Goal: Information Seeking & Learning: Check status

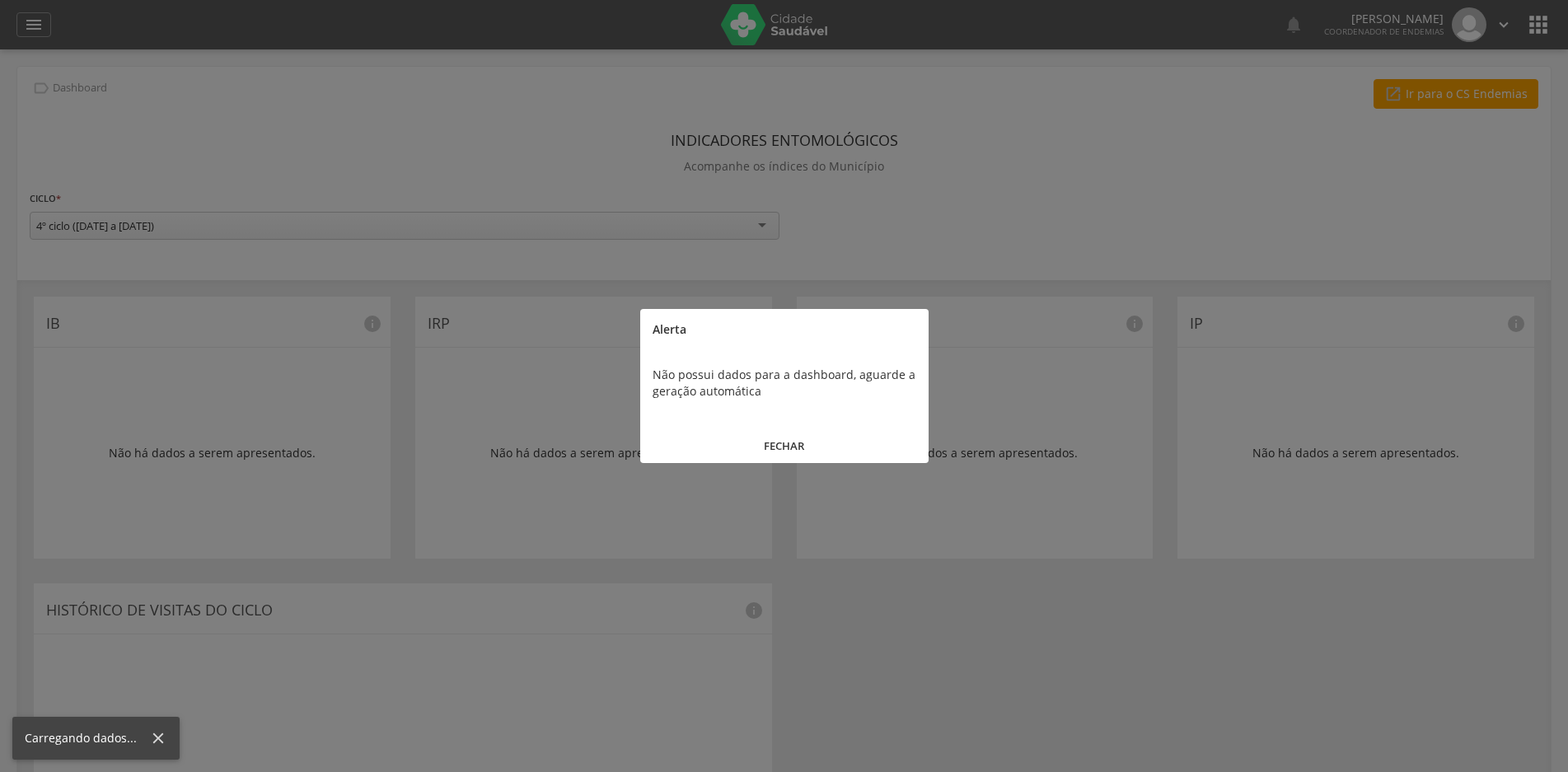
click at [789, 444] on button "FECHAR" at bounding box center [784, 446] width 289 height 35
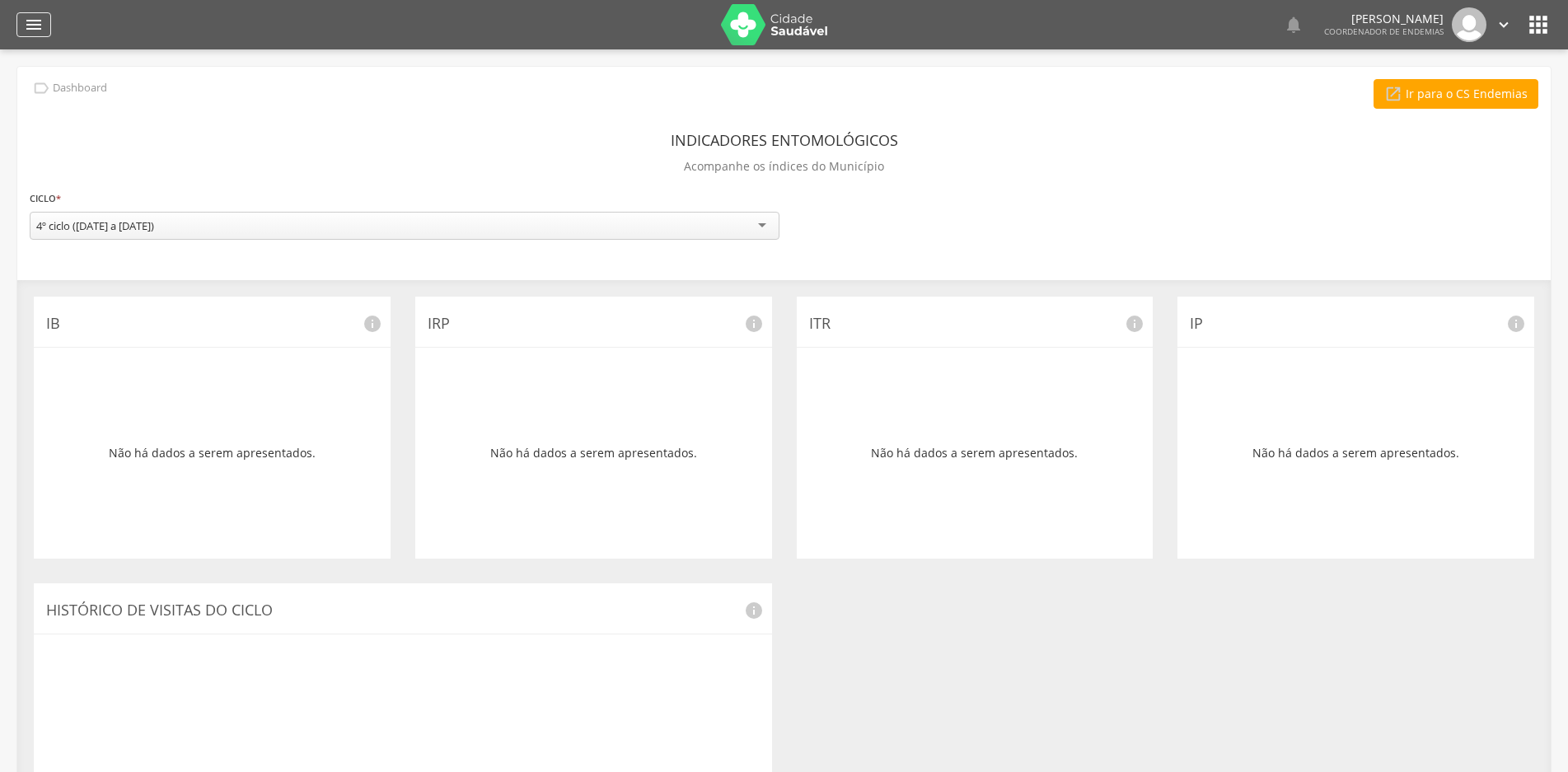
click at [28, 27] on icon "" at bounding box center [33, 25] width 20 height 20
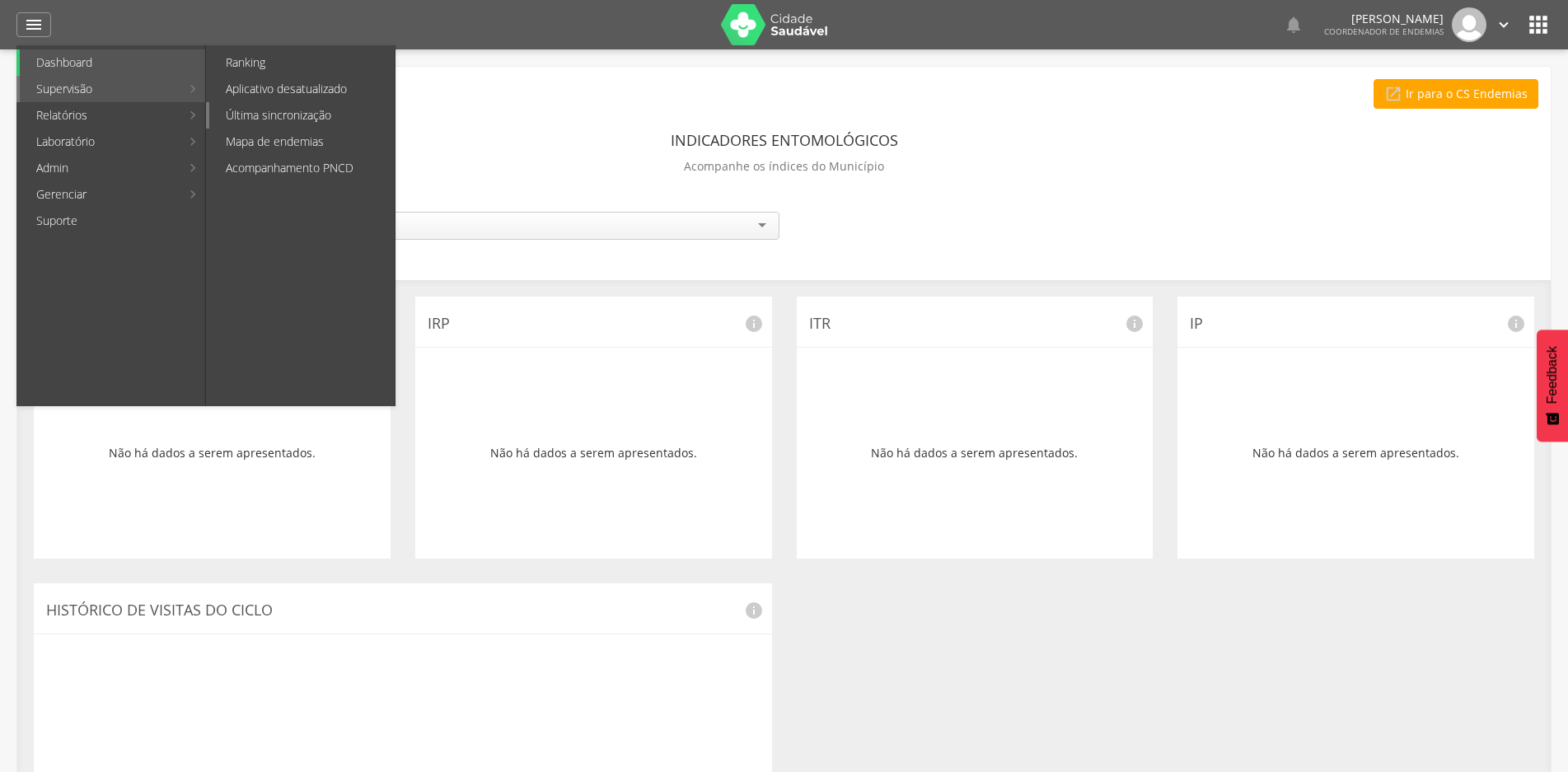
click at [241, 111] on link "Última sincronização" at bounding box center [302, 115] width 186 height 27
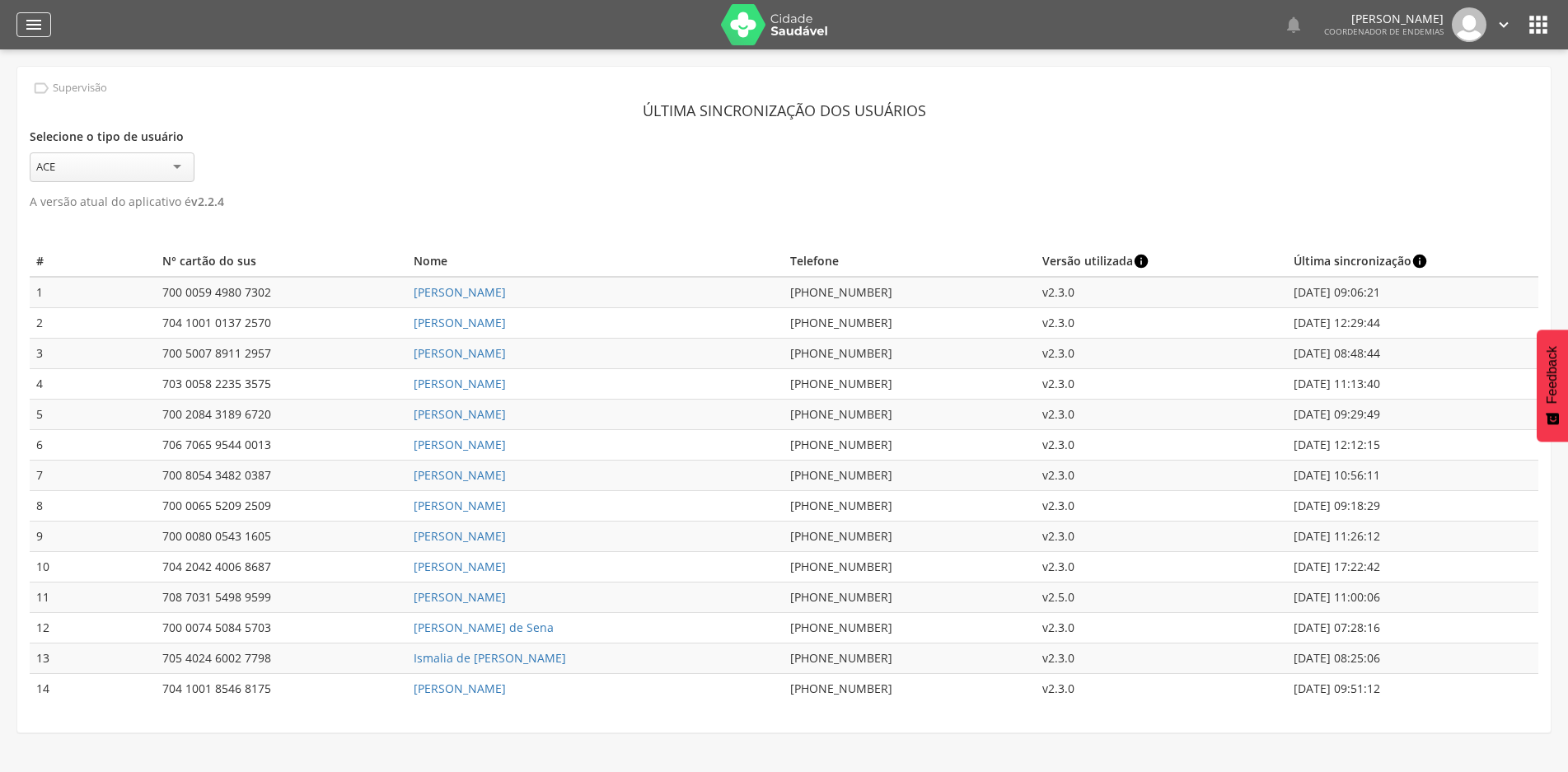
click at [31, 15] on icon "" at bounding box center [33, 25] width 20 height 20
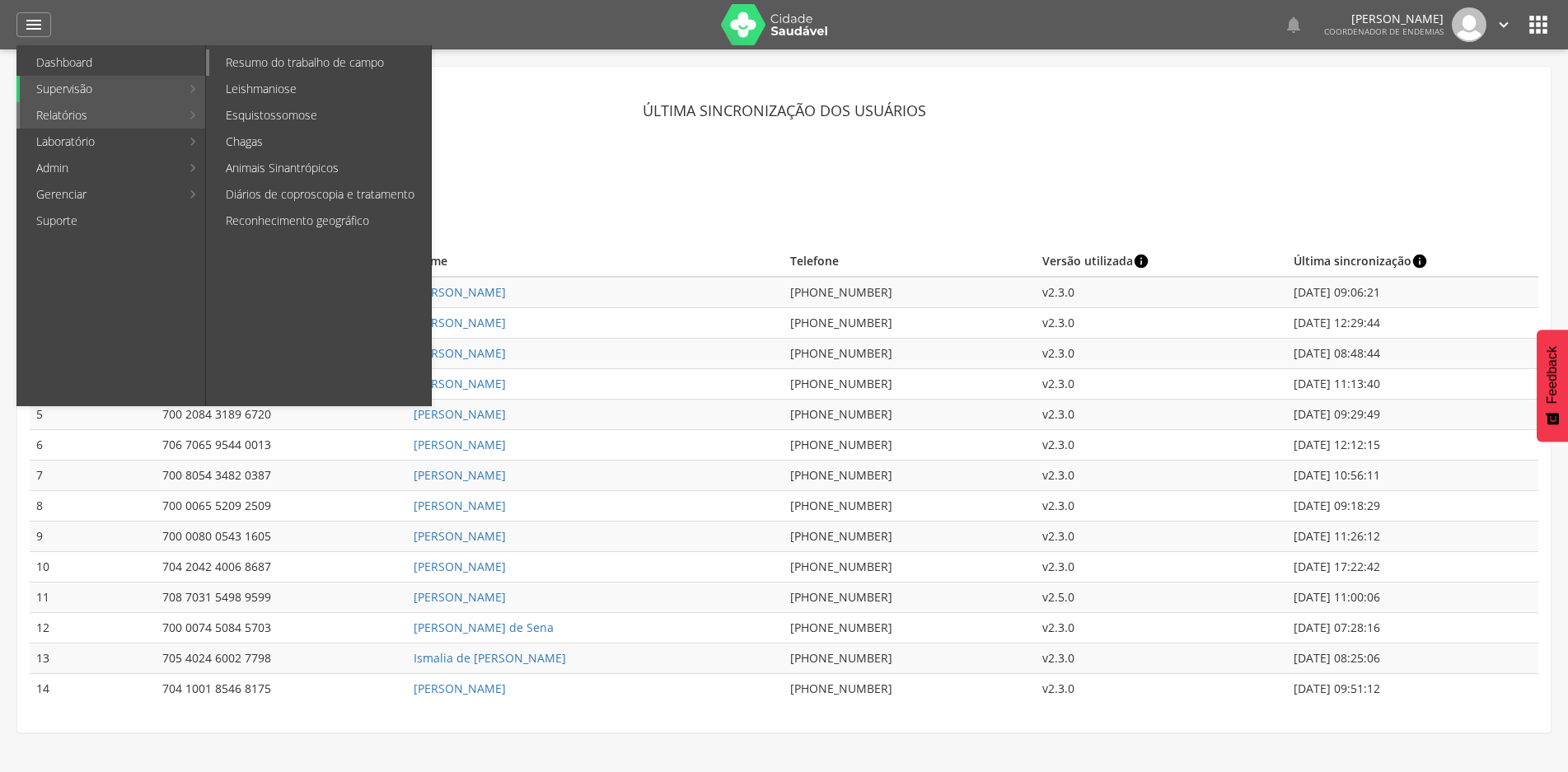
click at [250, 70] on link "Resumo do trabalho de campo" at bounding box center [320, 63] width 222 height 27
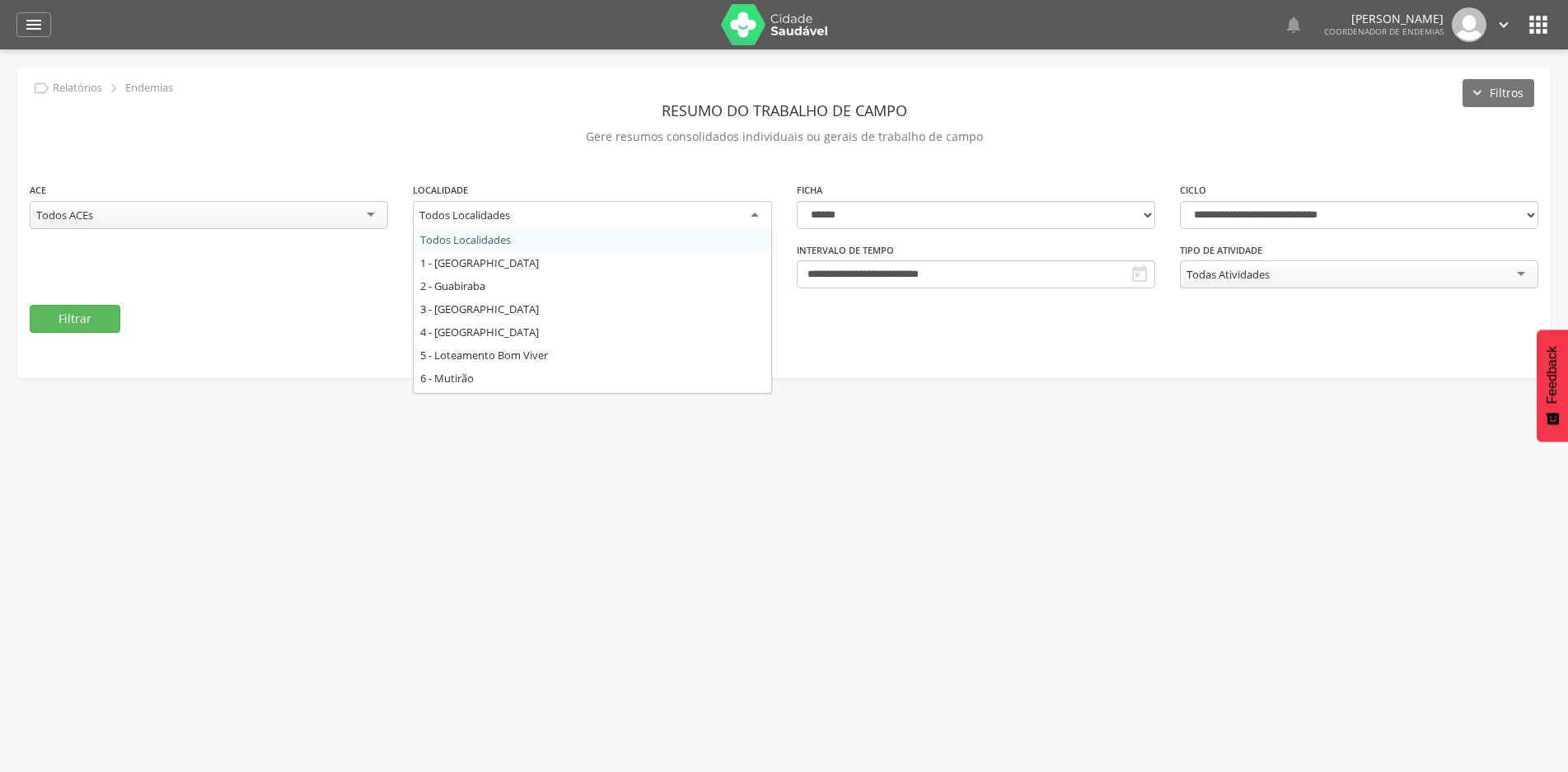
click at [748, 216] on div "Todos Localidades" at bounding box center [592, 215] width 358 height 30
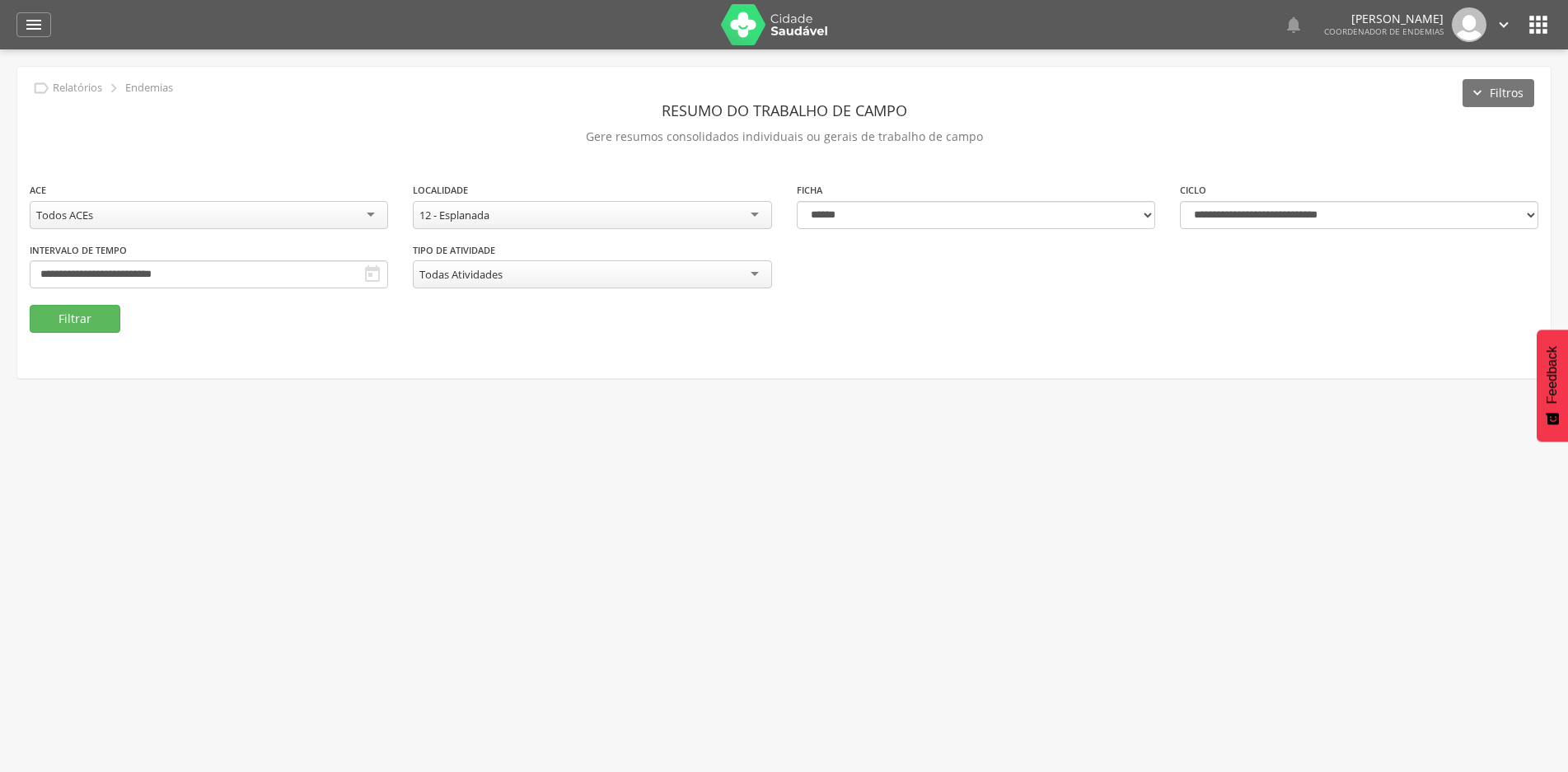
click at [366, 274] on icon "" at bounding box center [372, 274] width 20 height 20
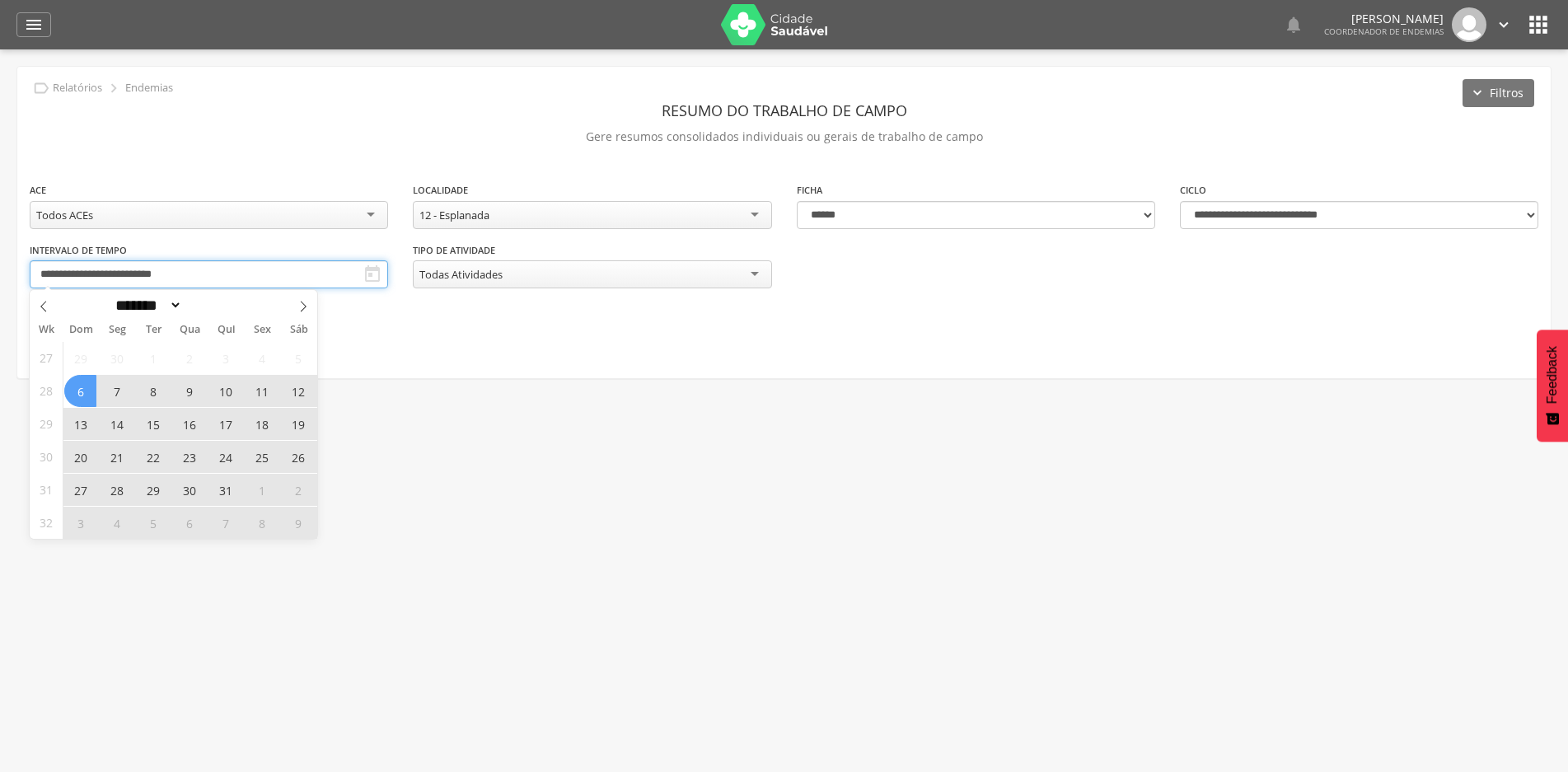
click at [272, 276] on input "**********" at bounding box center [209, 274] width 358 height 28
click at [76, 490] on span "27" at bounding box center [80, 490] width 32 height 32
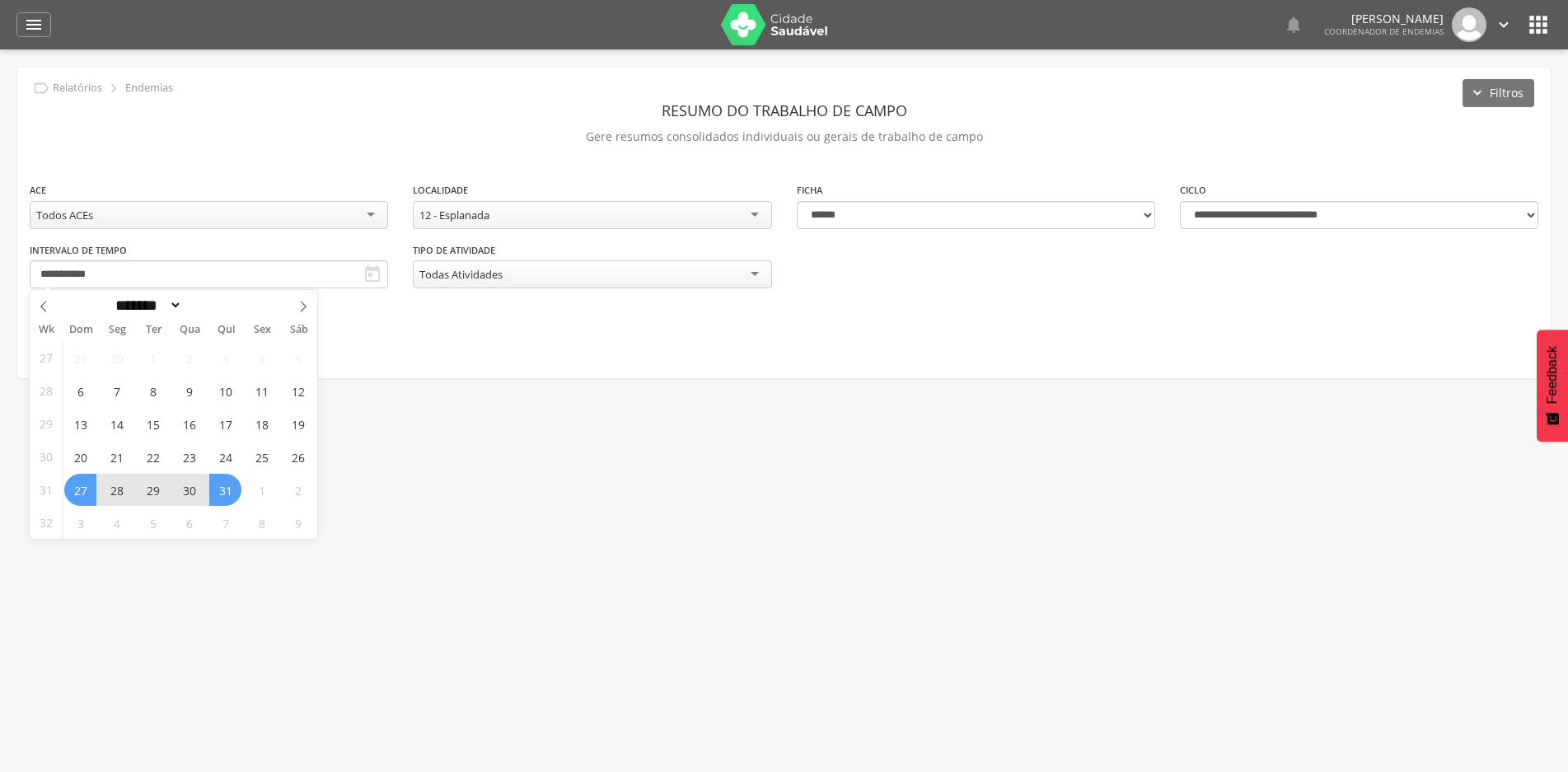
click at [228, 485] on span "31" at bounding box center [226, 490] width 32 height 32
type input "**********"
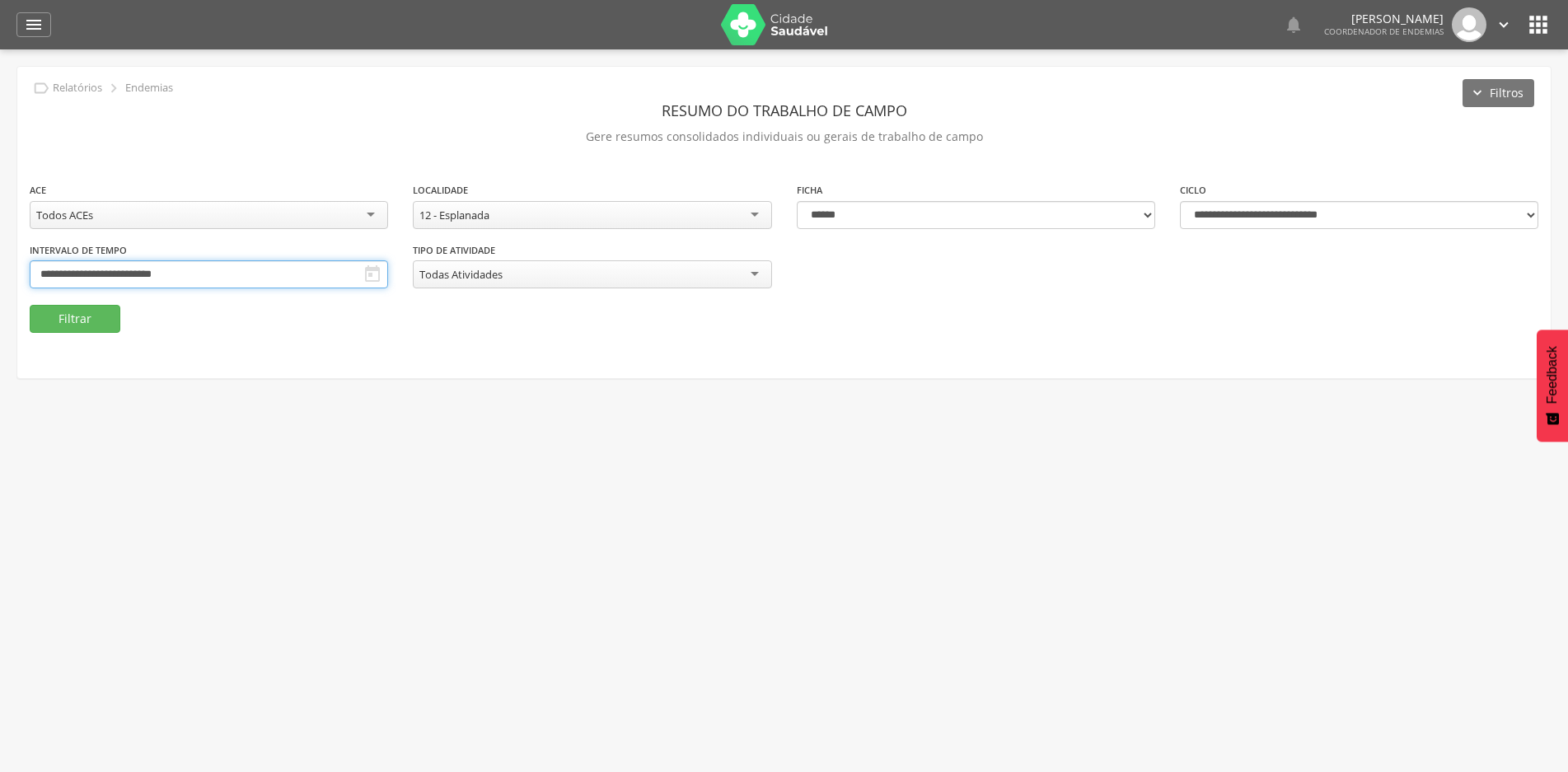
click at [221, 274] on input "**********" at bounding box center [209, 274] width 358 height 28
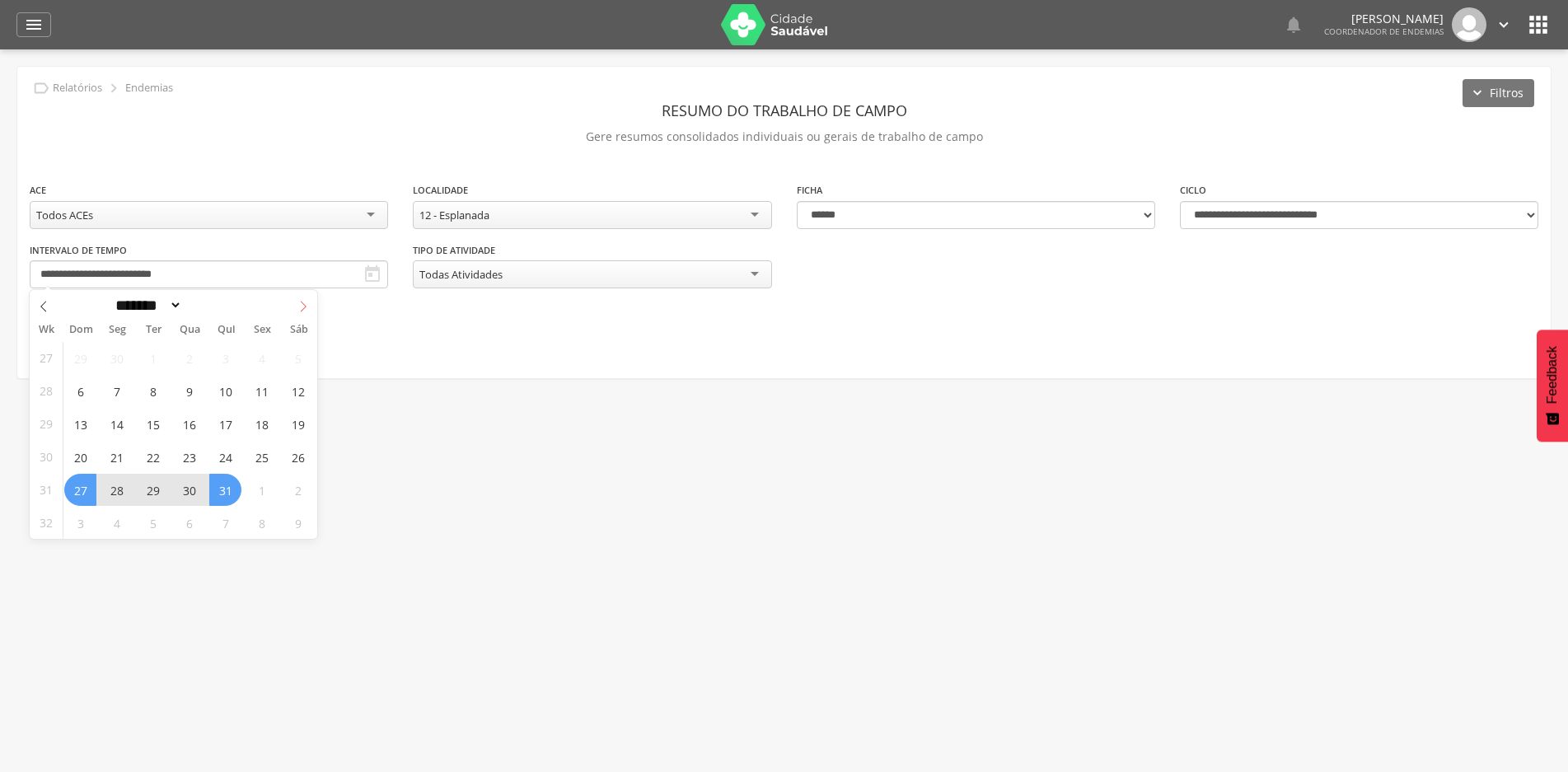
click at [303, 308] on icon at bounding box center [303, 307] width 11 height 11
select select "*"
click at [86, 487] on span "24" at bounding box center [80, 490] width 32 height 32
click at [227, 491] on span "28" at bounding box center [226, 490] width 32 height 32
type input "**********"
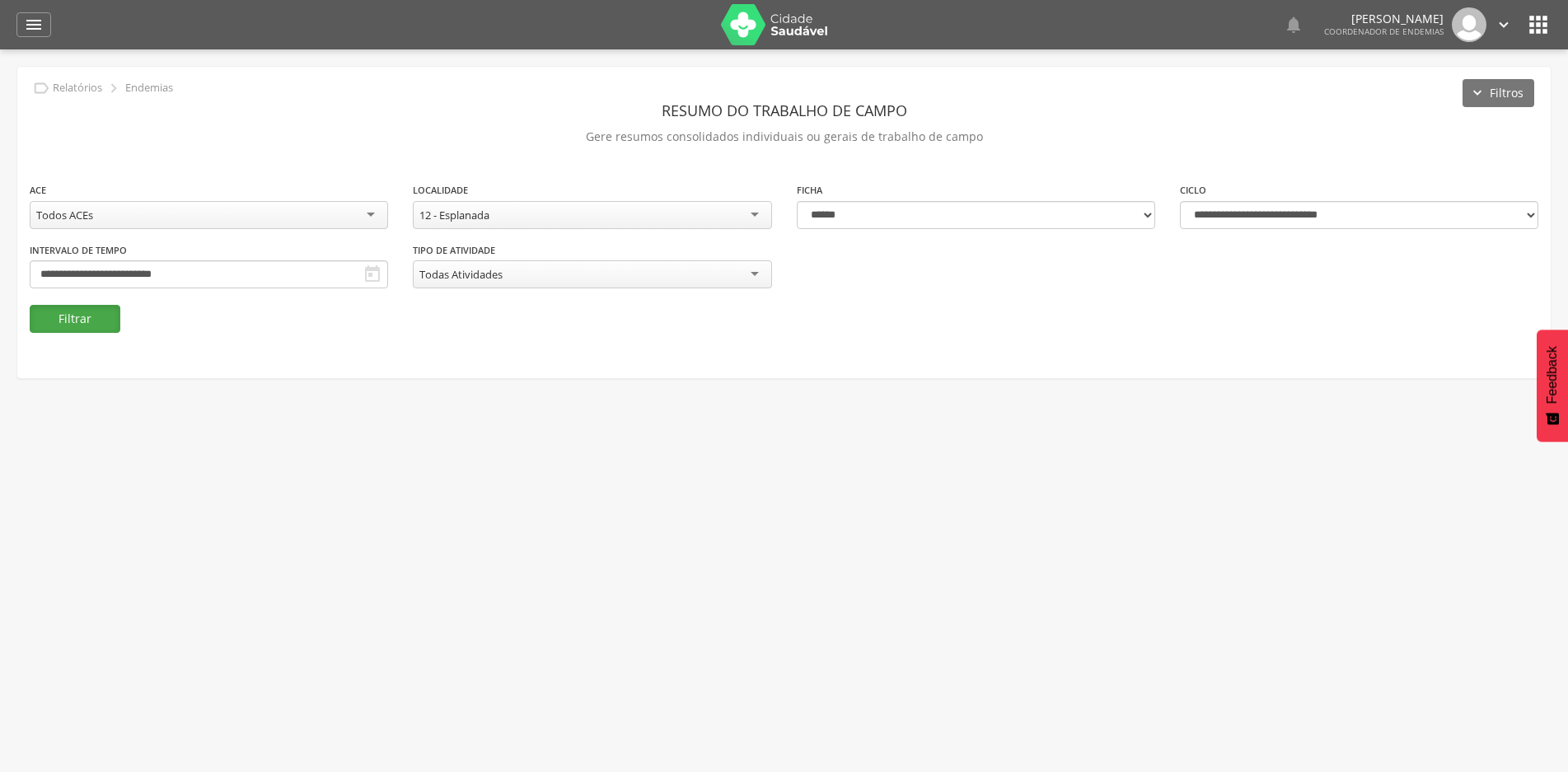
click at [101, 314] on button "Filtrar" at bounding box center [74, 318] width 91 height 28
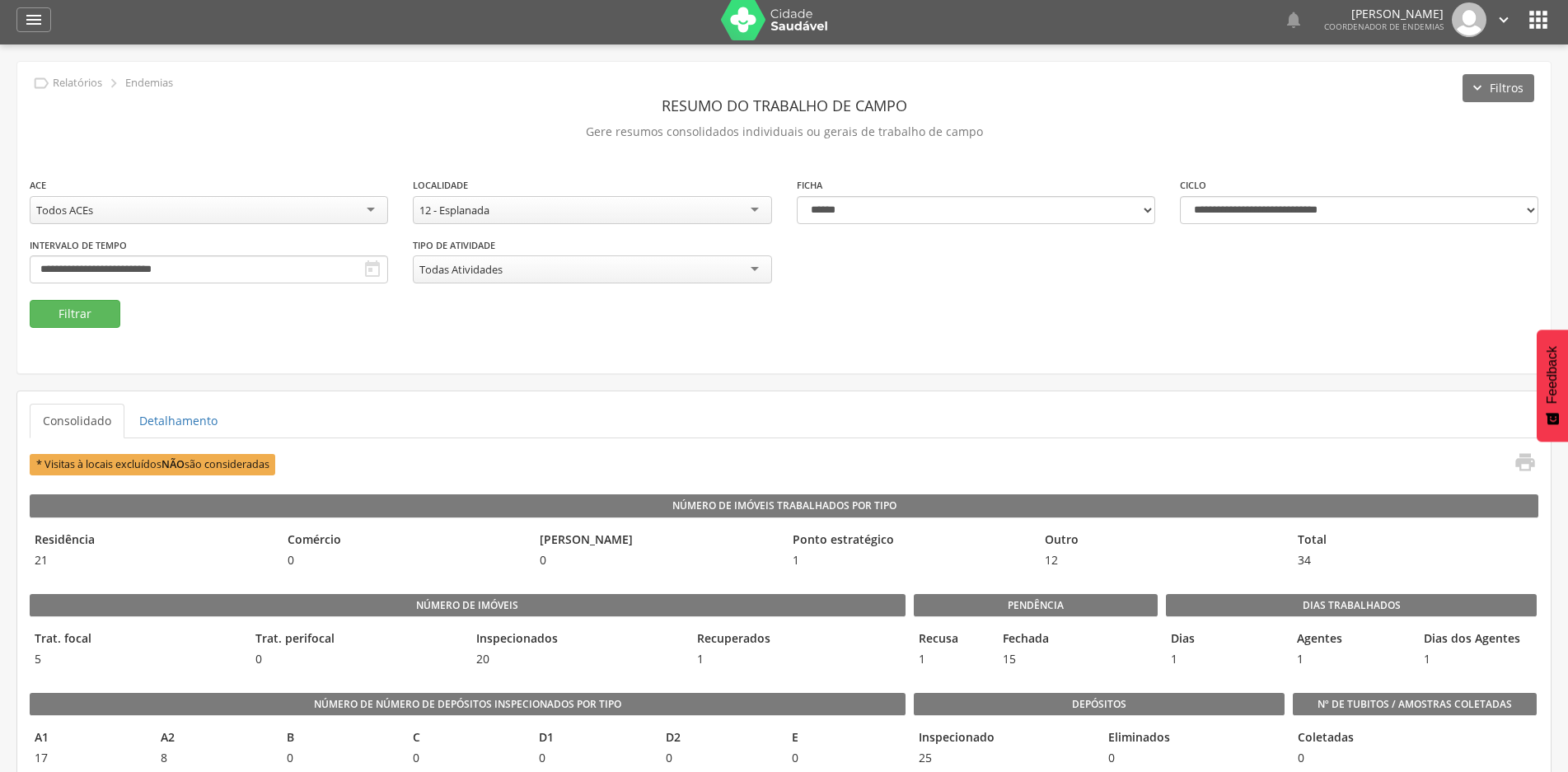
scroll to position [0, 0]
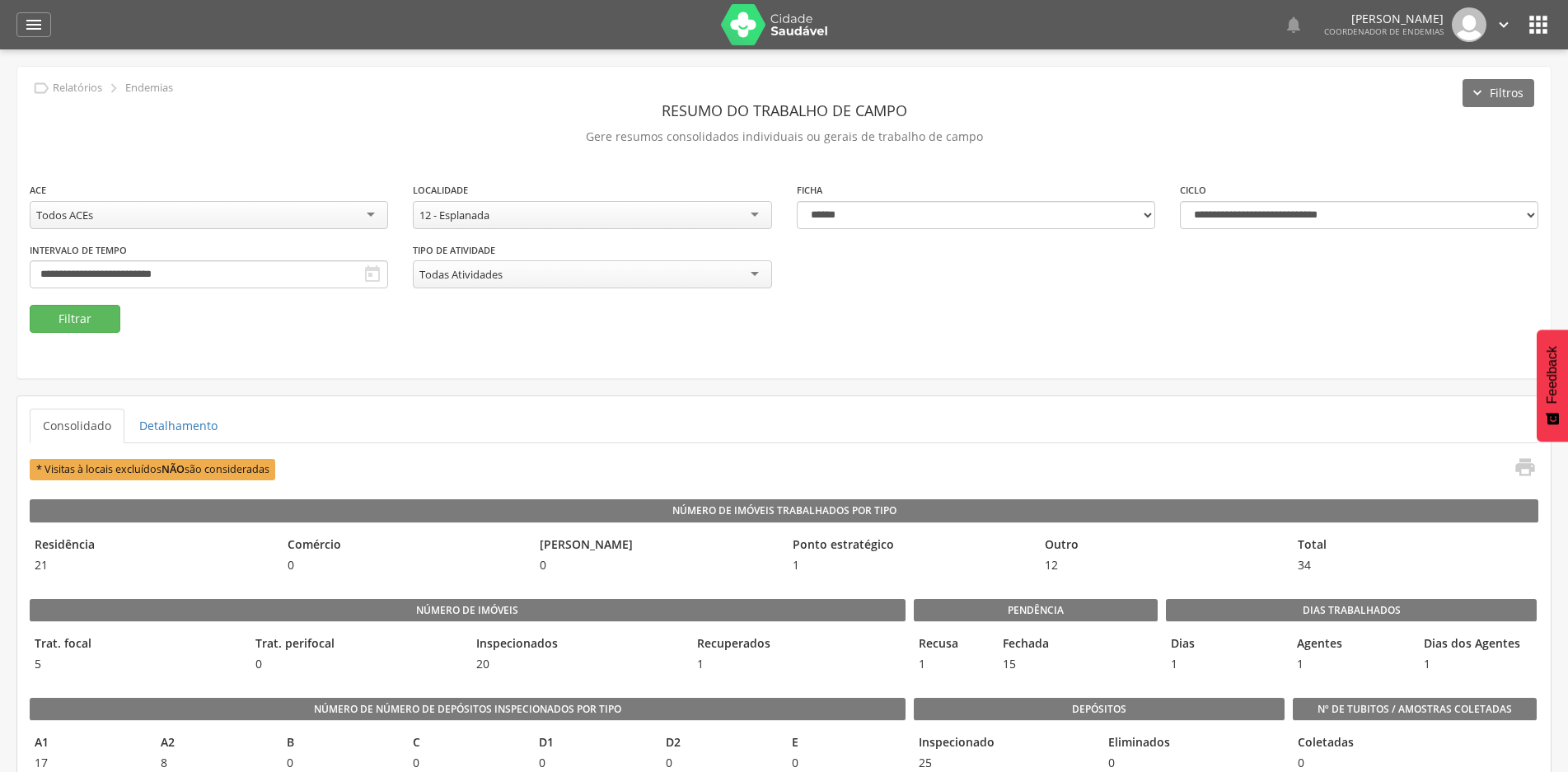
click at [750, 213] on div "12 - Esplanada" at bounding box center [592, 214] width 358 height 28
click at [44, 317] on button "Filtrar" at bounding box center [74, 318] width 91 height 28
click at [577, 210] on div "11 - [GEOGRAPHIC_DATA]" at bounding box center [592, 214] width 358 height 28
click at [98, 314] on button "Filtrar" at bounding box center [74, 318] width 91 height 28
click at [35, 23] on icon "" at bounding box center [33, 25] width 20 height 20
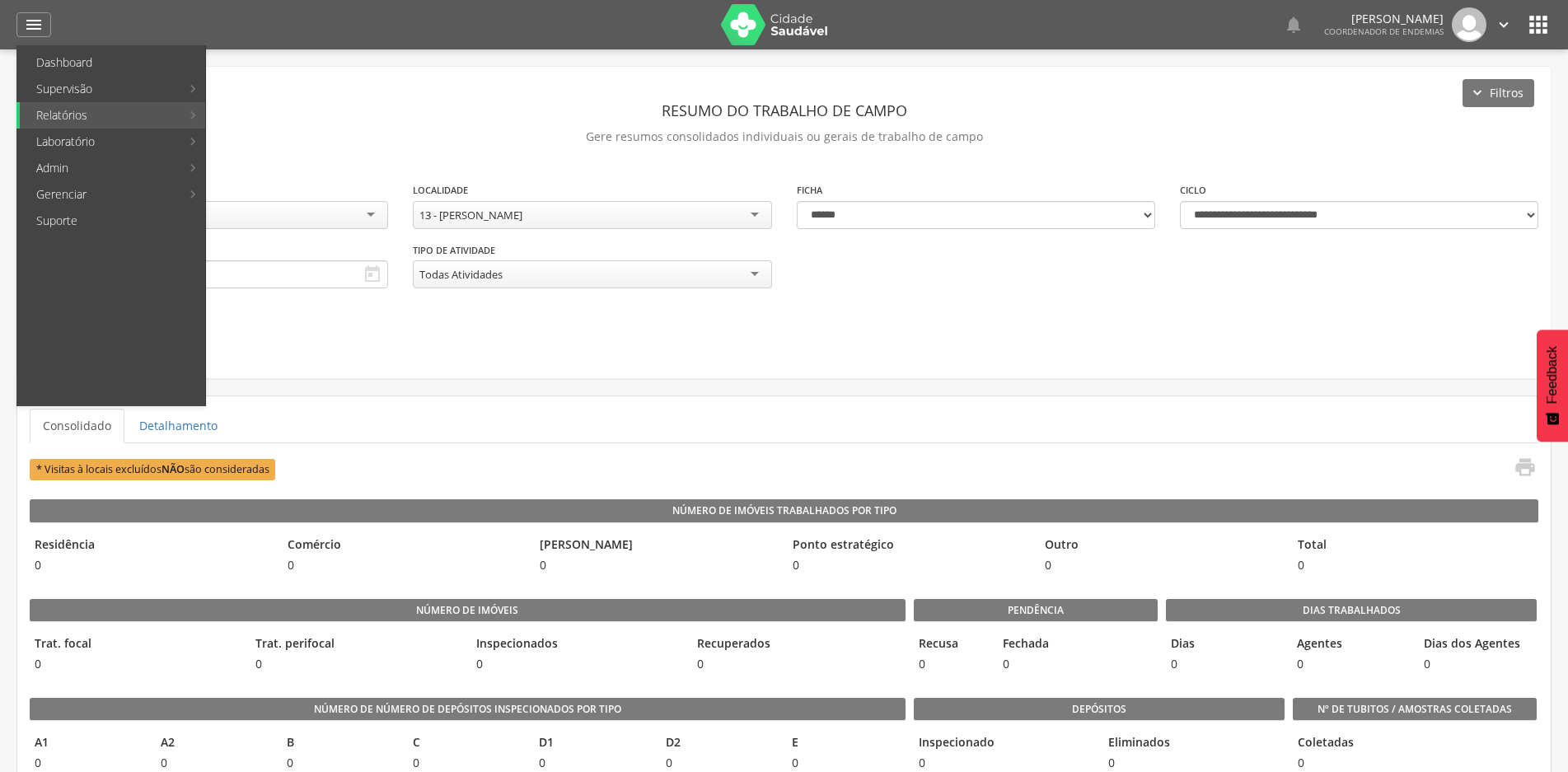
click at [1531, 21] on icon "" at bounding box center [1538, 25] width 27 height 27
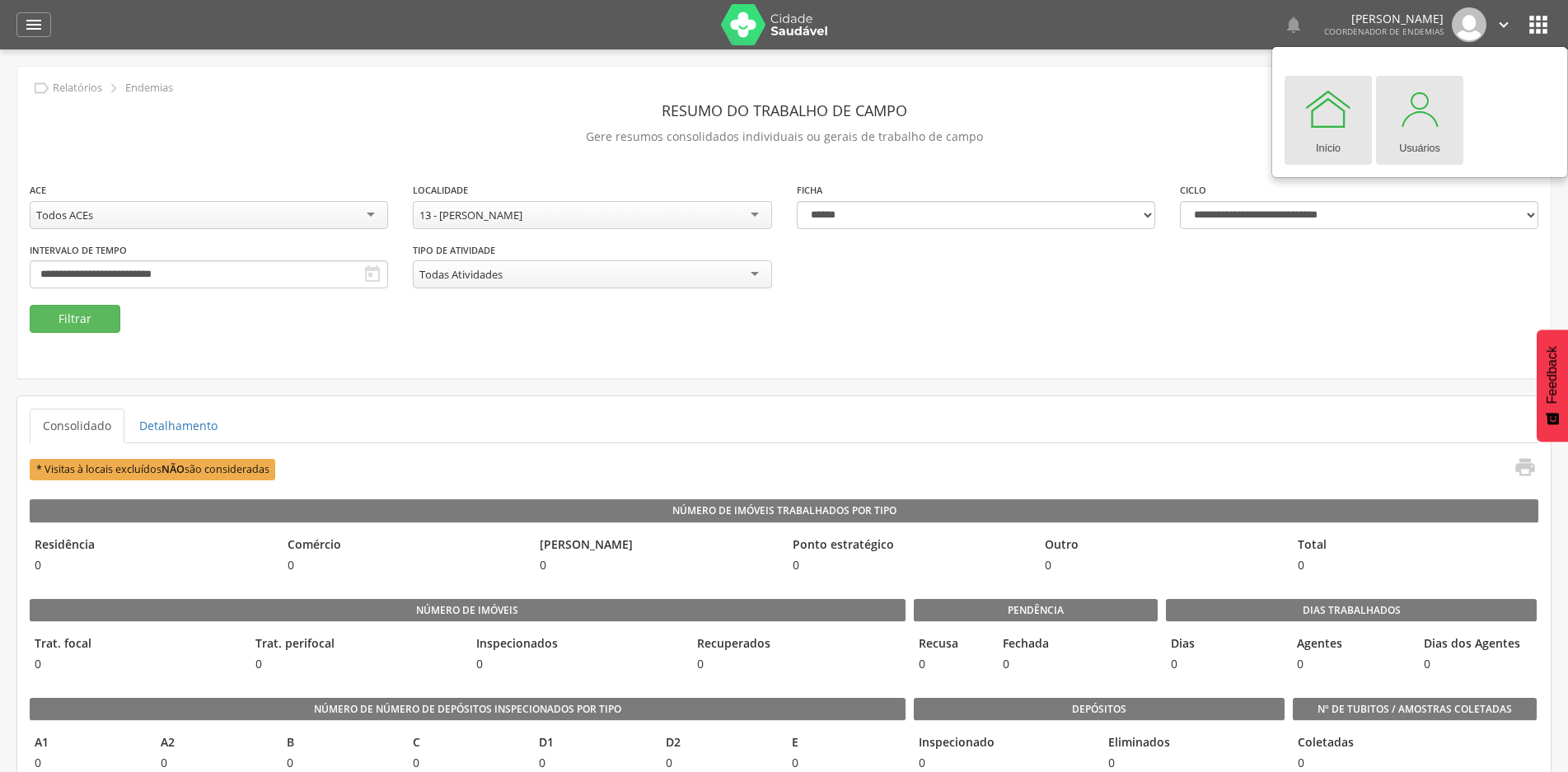
click at [1417, 125] on div at bounding box center [1420, 109] width 50 height 50
